Goal: Information Seeking & Learning: Learn about a topic

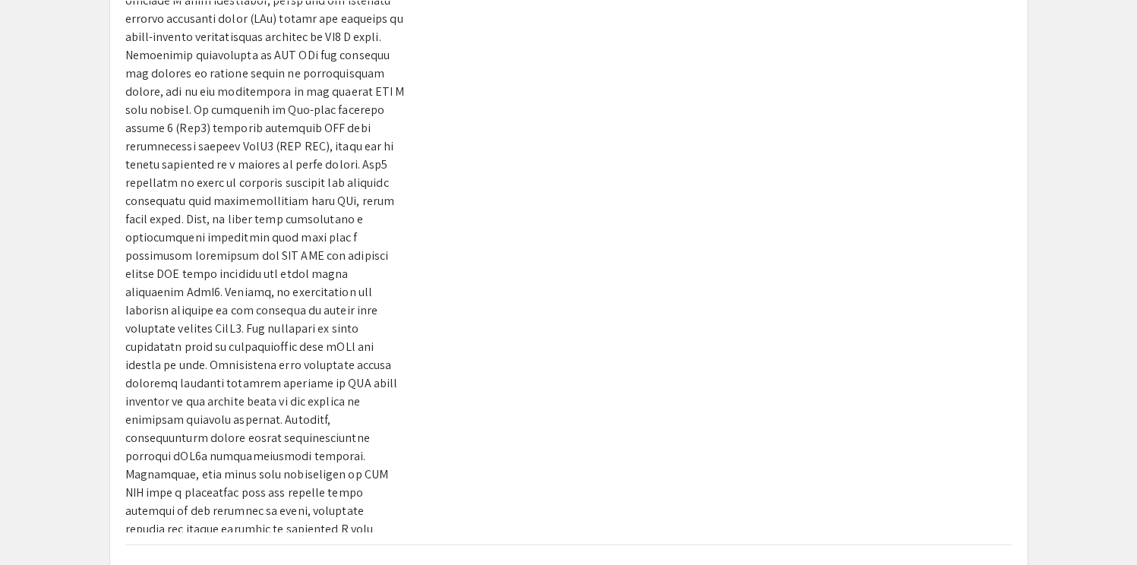
scroll to position [592, 0]
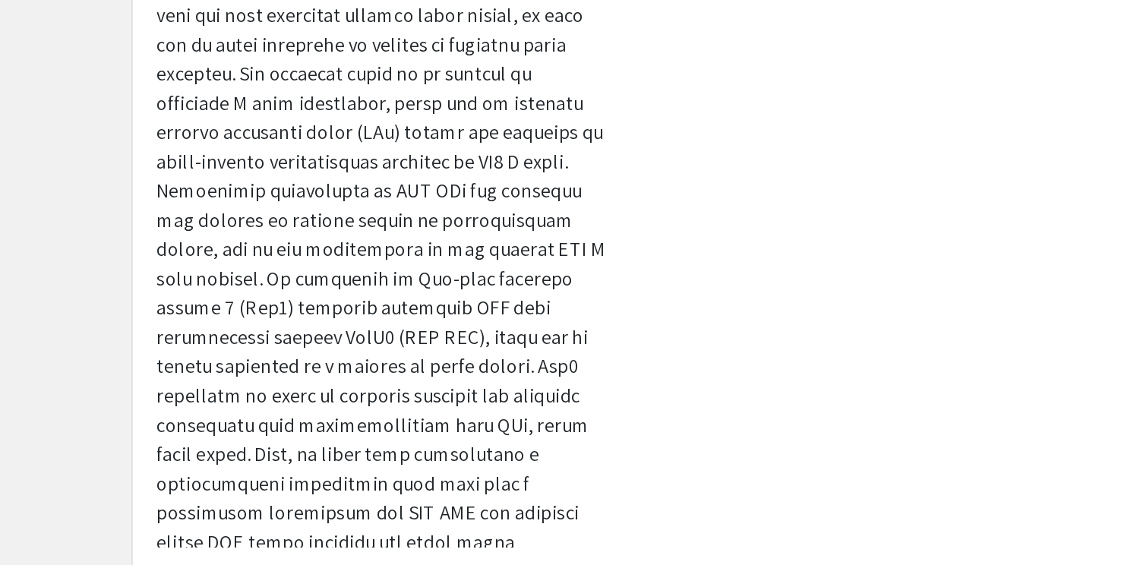
scroll to position [322, 0]
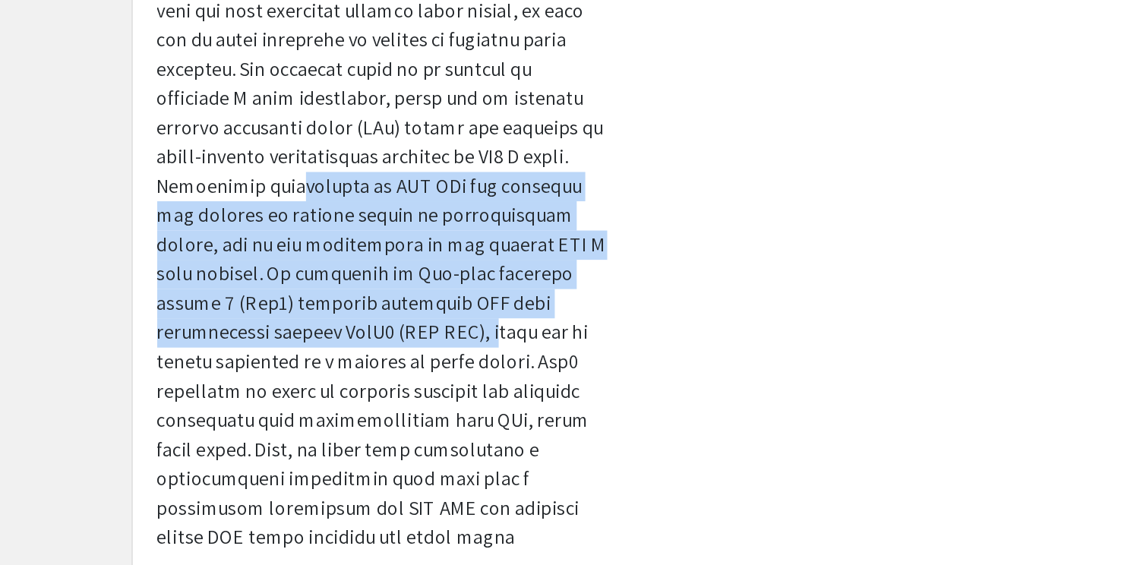
drag, startPoint x: 203, startPoint y: 217, endPoint x: 223, endPoint y: 296, distance: 81.4
click at [223, 296] on p at bounding box center [265, 369] width 280 height 656
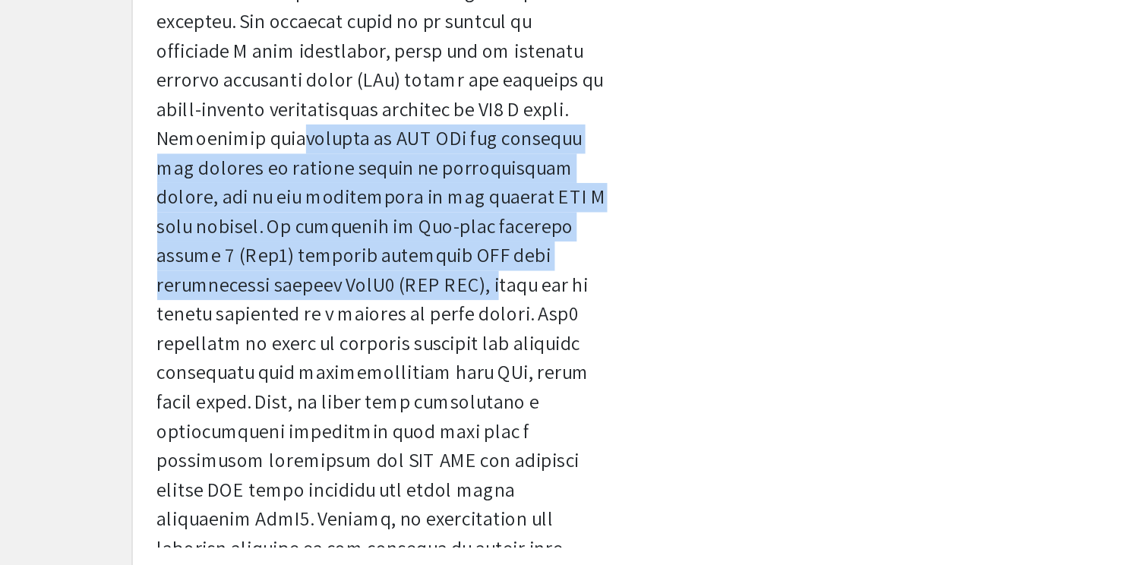
scroll to position [359, 0]
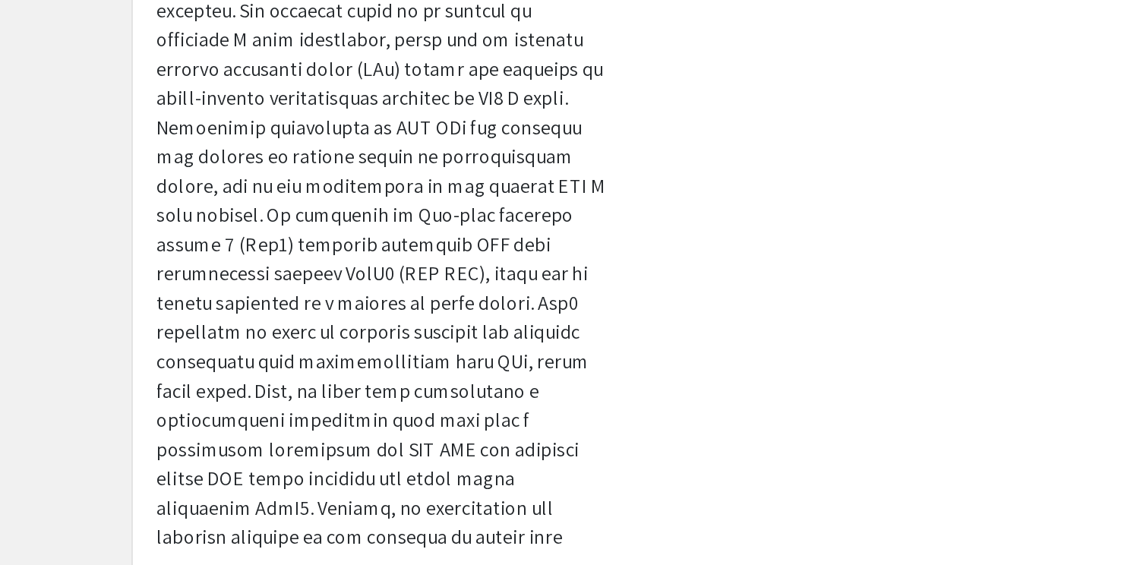
click at [223, 296] on p at bounding box center [265, 333] width 280 height 656
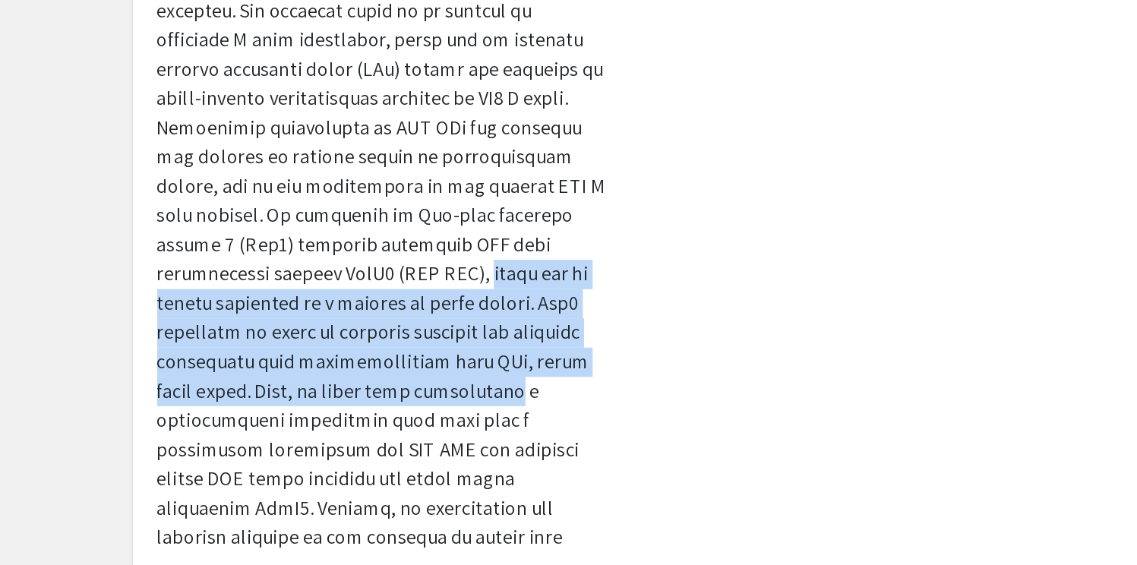
drag, startPoint x: 215, startPoint y: 262, endPoint x: 235, endPoint y: 333, distance: 73.6
click at [241, 341] on p at bounding box center [265, 333] width 280 height 656
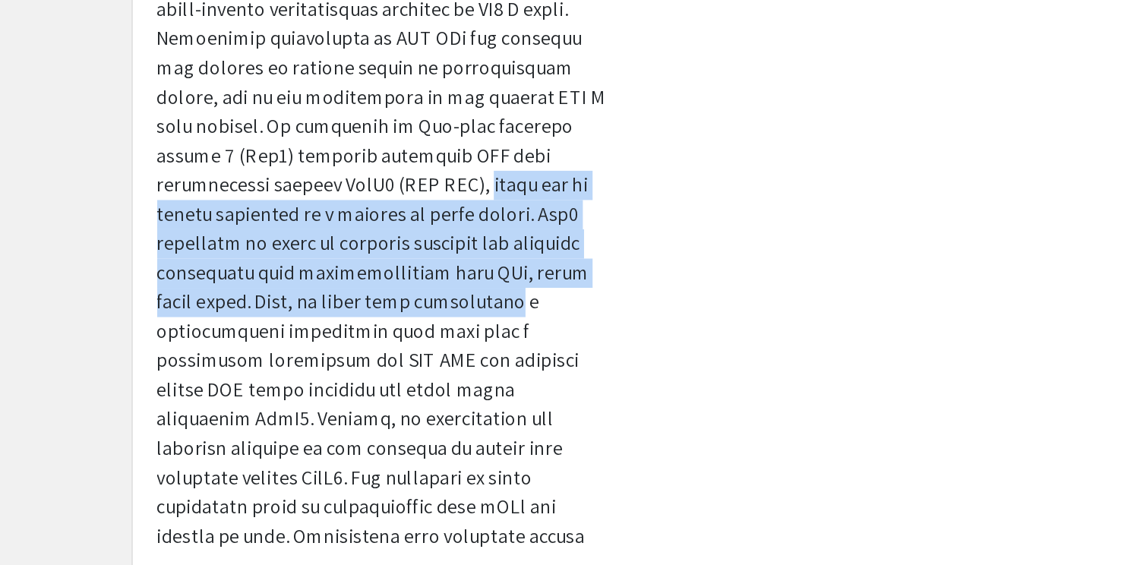
scroll to position [428, 0]
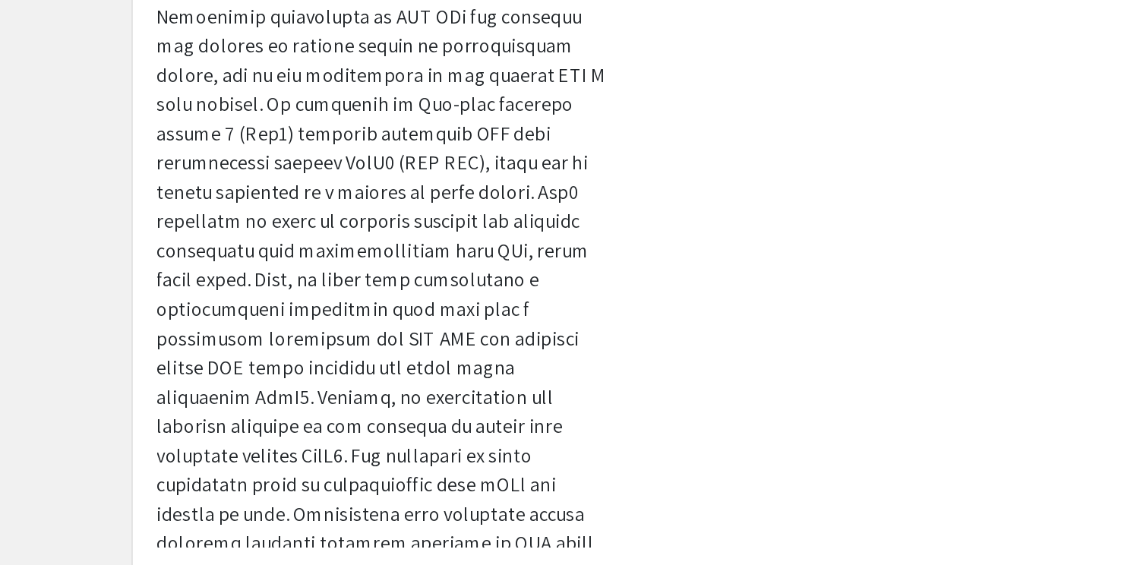
click at [235, 292] on p at bounding box center [265, 263] width 280 height 656
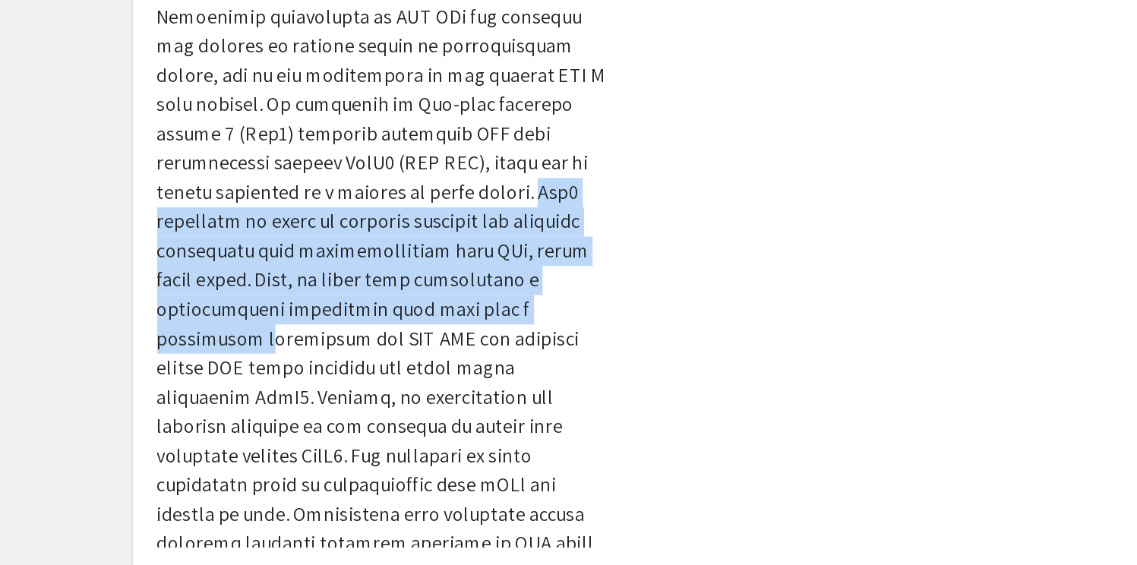
drag, startPoint x: 245, startPoint y: 214, endPoint x: 258, endPoint y: 281, distance: 67.9
click at [258, 281] on p at bounding box center [265, 263] width 280 height 656
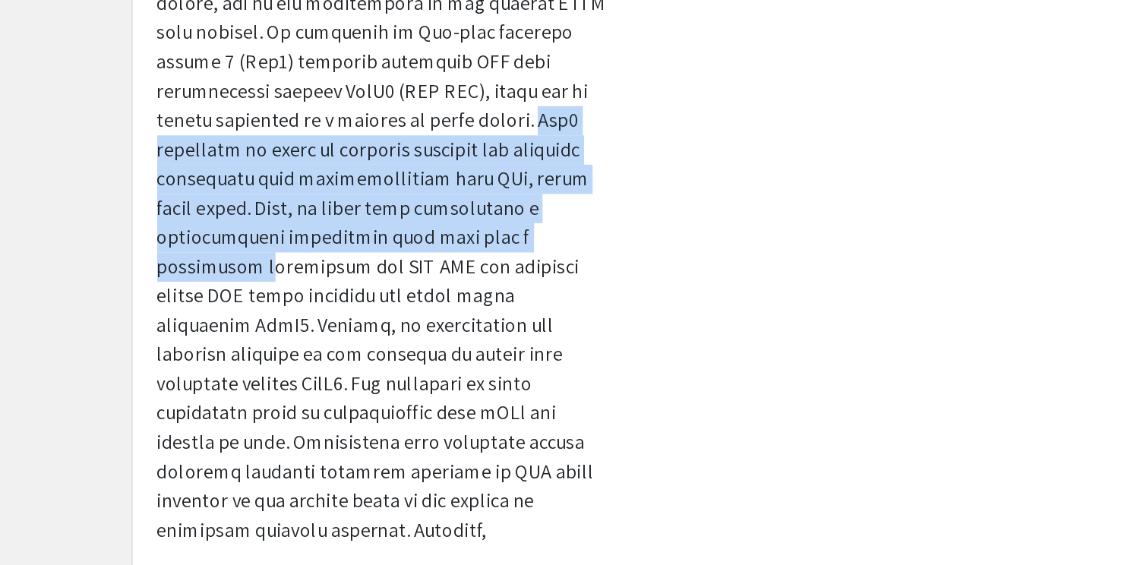
scroll to position [476, 0]
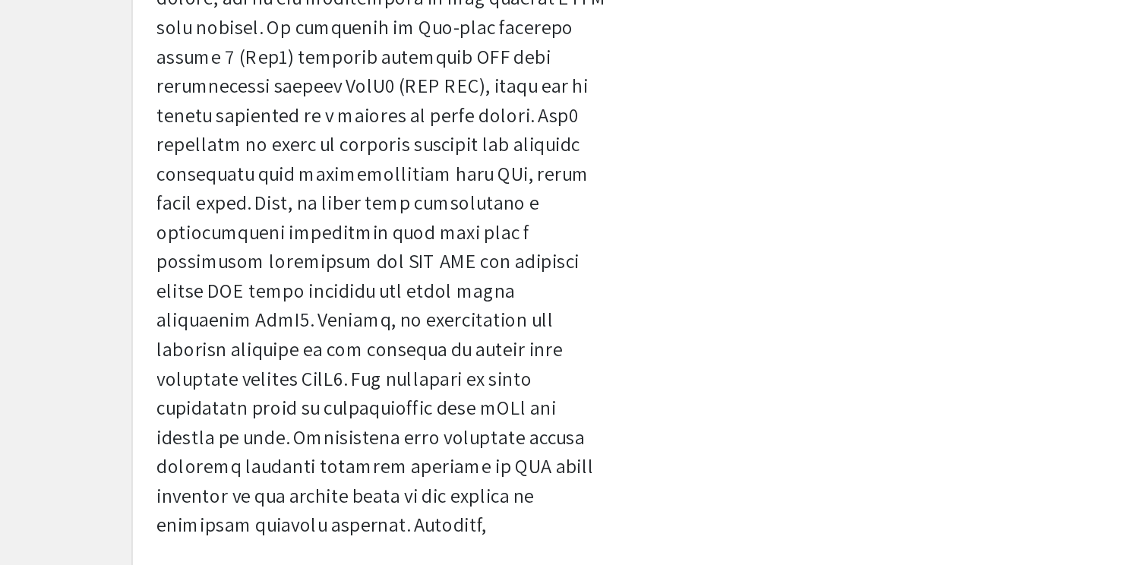
click at [257, 280] on p at bounding box center [265, 216] width 280 height 656
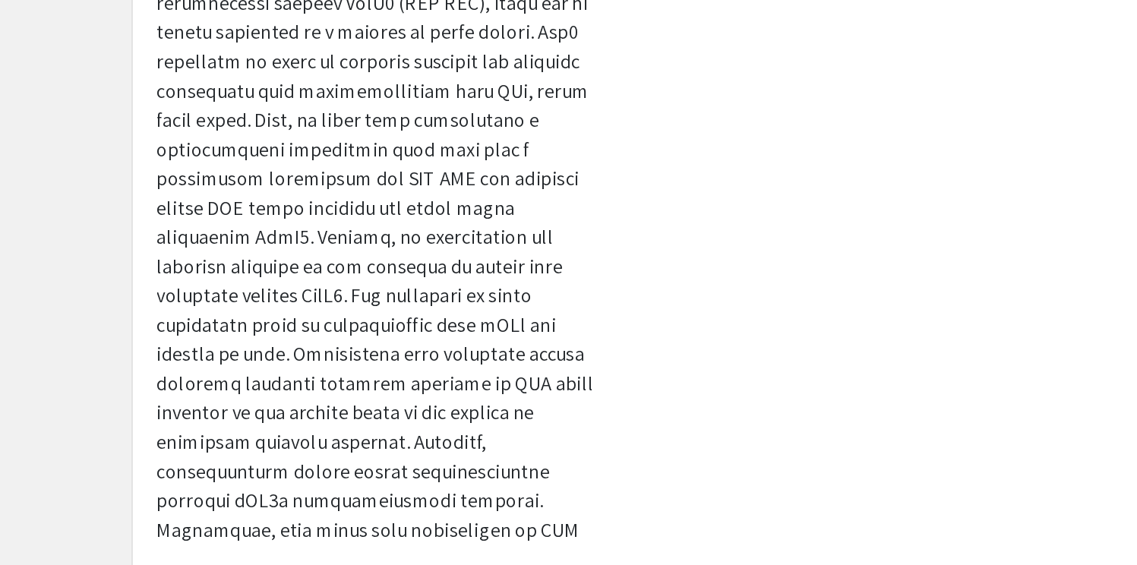
scroll to position [529, 0]
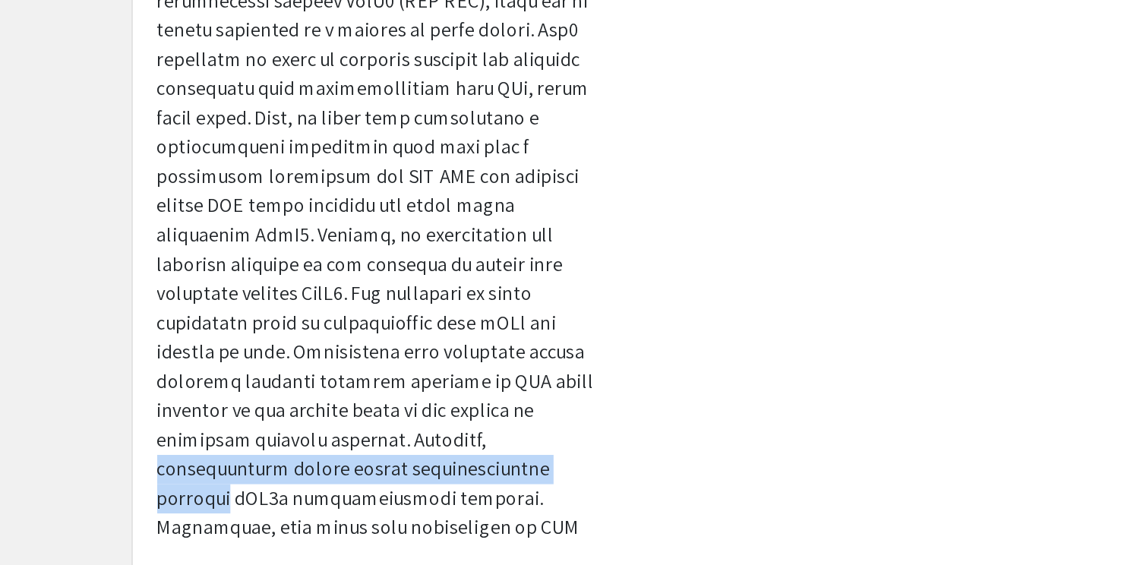
drag, startPoint x: 223, startPoint y: 348, endPoint x: 248, endPoint y: 380, distance: 40.1
click at [248, 380] on p at bounding box center [265, 162] width 280 height 656
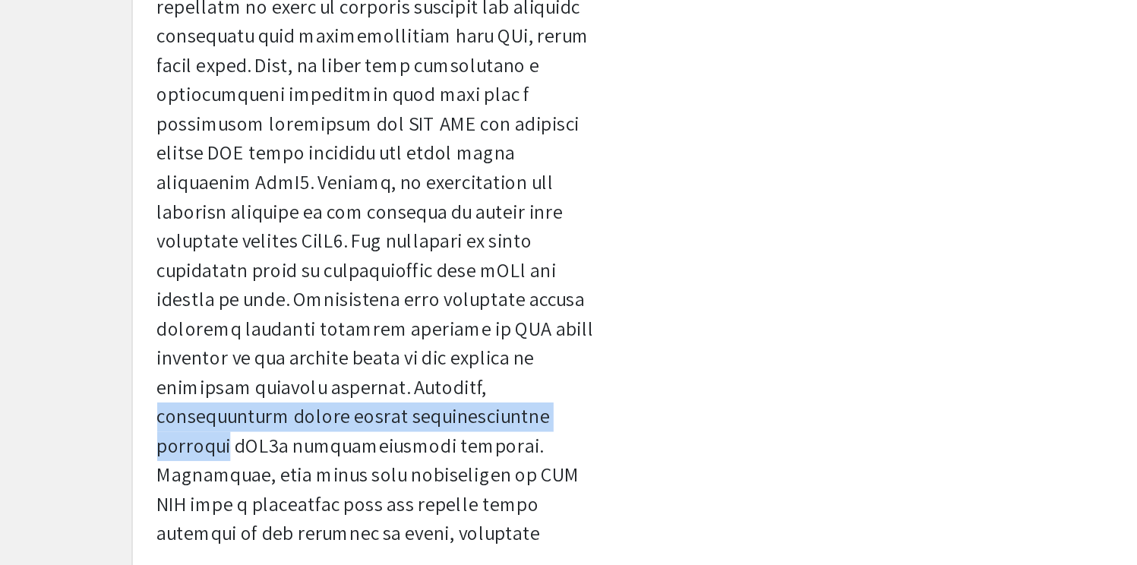
scroll to position [570, 0]
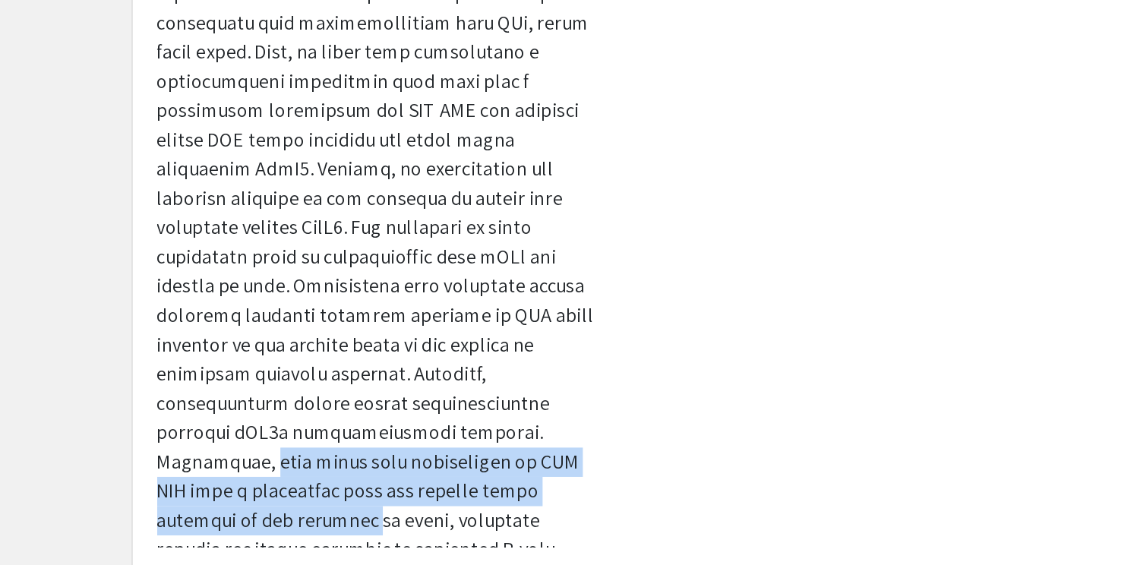
drag, startPoint x: 248, startPoint y: 380, endPoint x: 232, endPoint y: 354, distance: 30.0
click at [232, 354] on p at bounding box center [265, 121] width 280 height 656
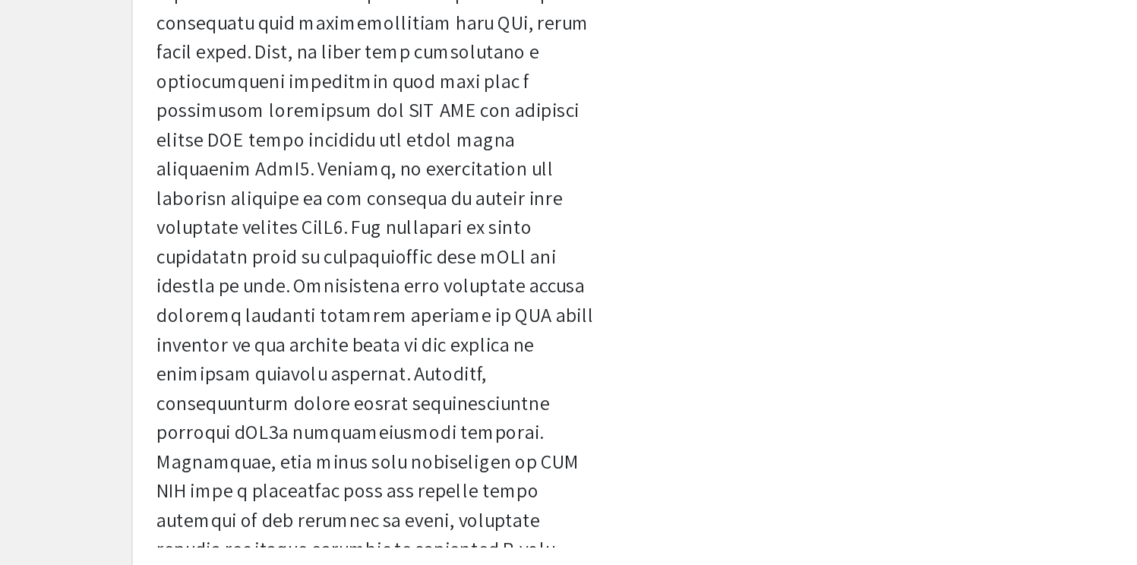
click at [245, 369] on p at bounding box center [265, 121] width 280 height 656
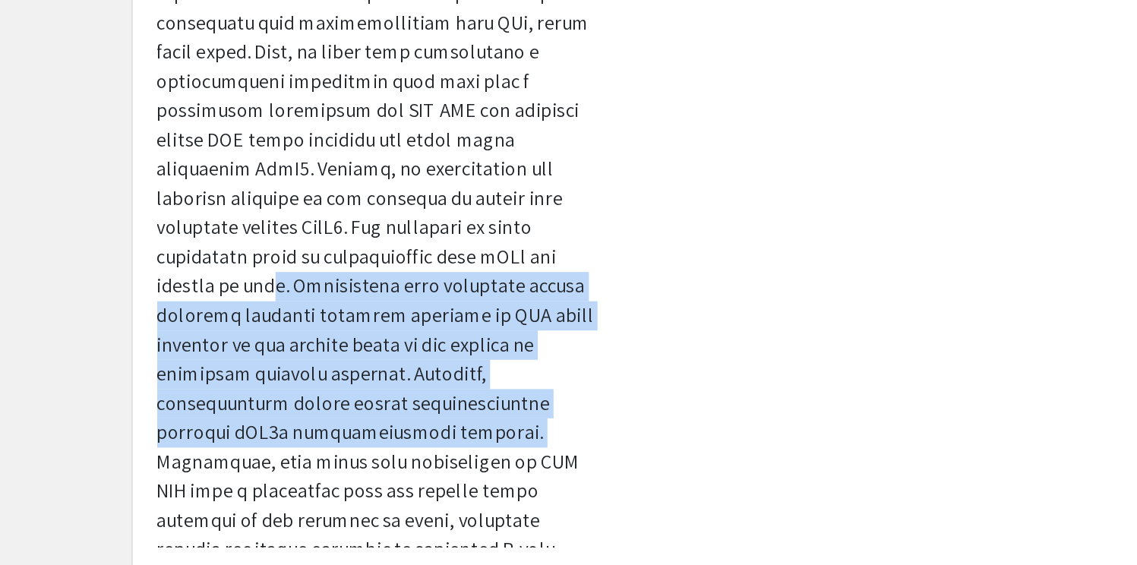
drag, startPoint x: 173, startPoint y: 351, endPoint x: 158, endPoint y: 256, distance: 96.2
click at [158, 256] on p at bounding box center [265, 121] width 280 height 656
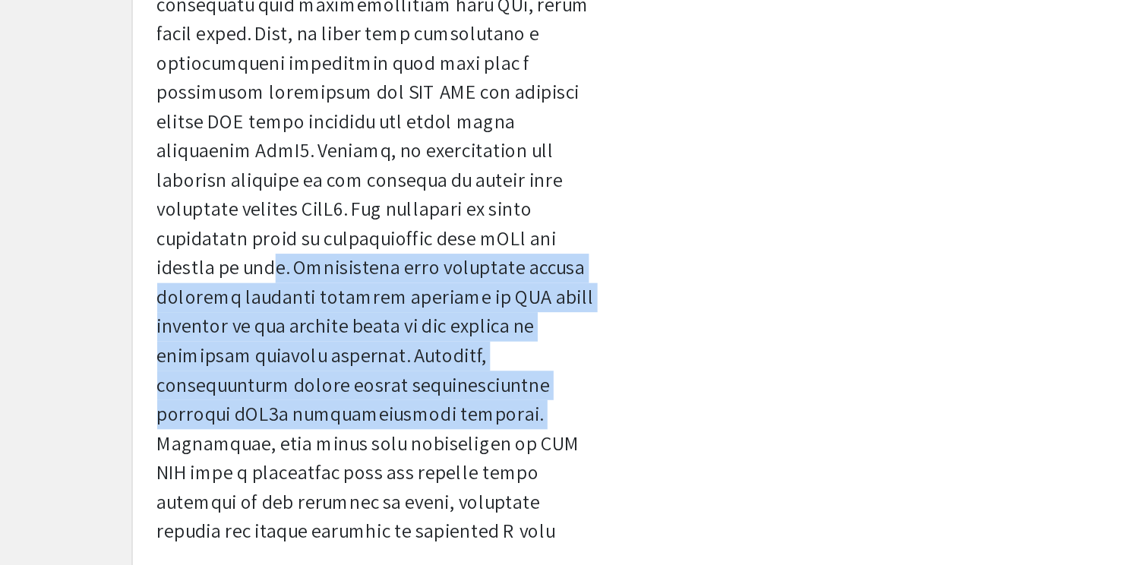
scroll to position [592, 0]
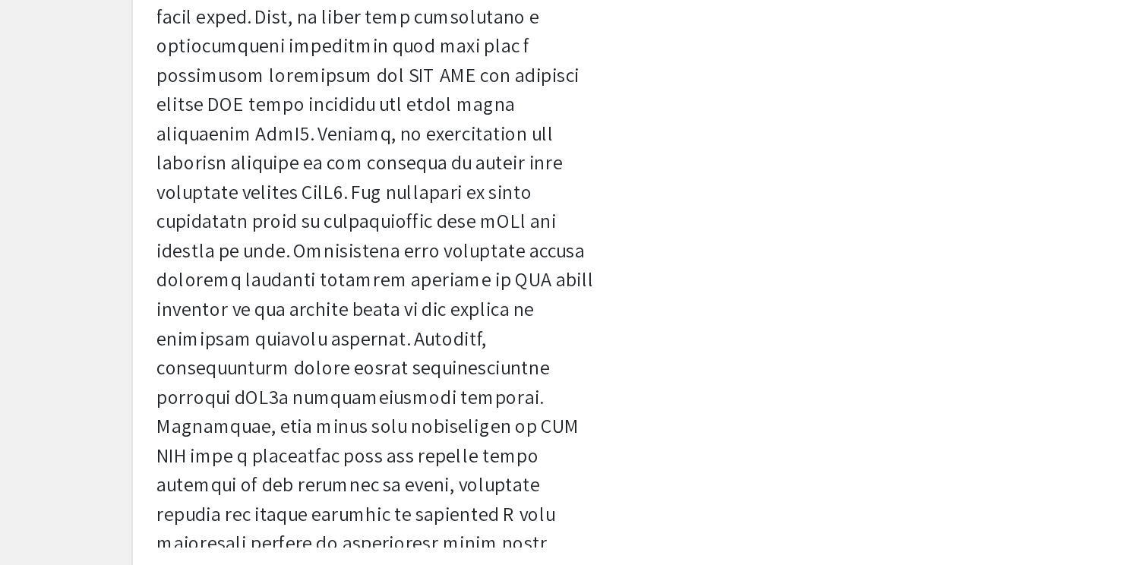
click at [210, 349] on p at bounding box center [265, 99] width 280 height 656
drag, startPoint x: 128, startPoint y: 346, endPoint x: 150, endPoint y: 350, distance: 22.4
click at [151, 351] on p at bounding box center [265, 99] width 280 height 656
click at [178, 355] on p at bounding box center [265, 99] width 280 height 656
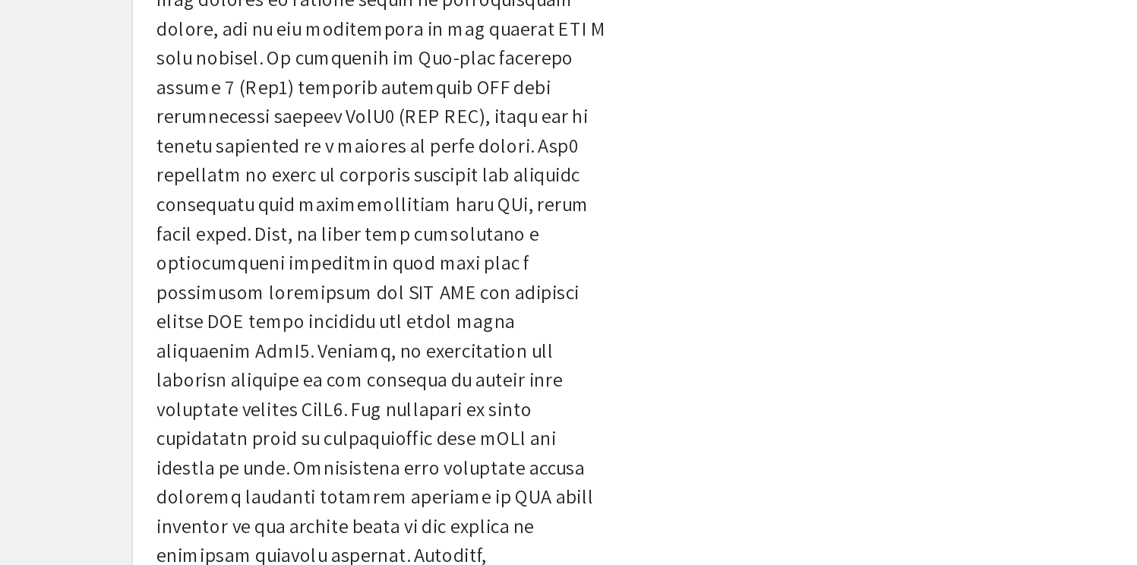
scroll to position [542, 0]
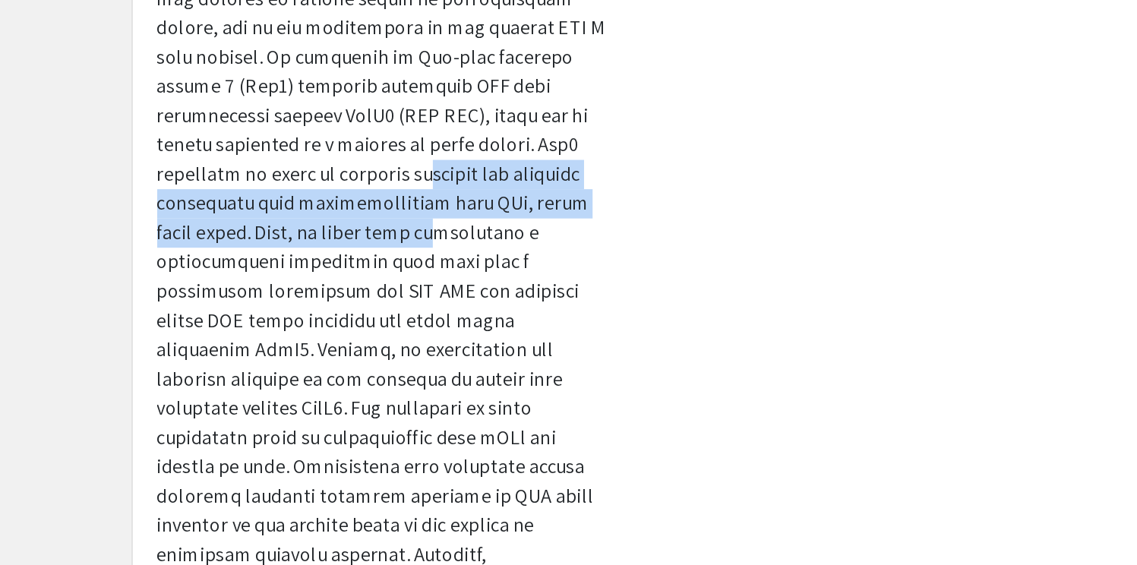
drag, startPoint x: 179, startPoint y: 196, endPoint x: 191, endPoint y: 230, distance: 36.0
click at [191, 230] on p at bounding box center [265, 225] width 280 height 656
click at [114, 207] on div "Presenter(s) Justin Yun Faculty Research Mentor Carl DeSelm, MD, PhD Do you pla…" at bounding box center [265, 232] width 303 height 532
